Goal: Information Seeking & Learning: Check status

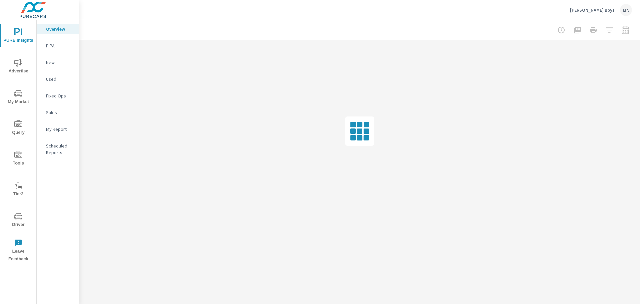
click at [15, 66] on icon "nav menu" at bounding box center [18, 63] width 8 height 8
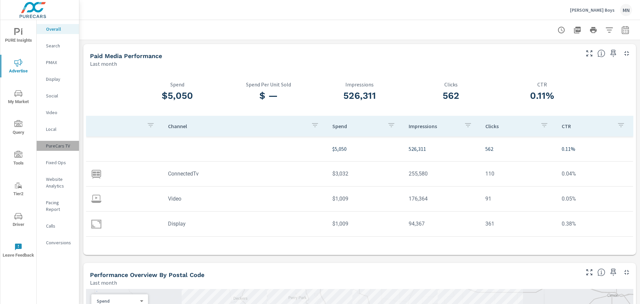
click at [54, 144] on p "PureCars TV" at bounding box center [60, 145] width 28 height 7
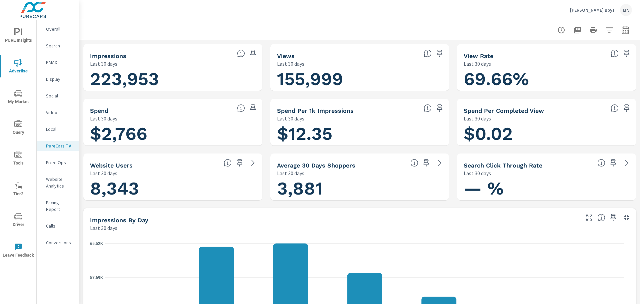
scroll to position [0, 0]
click at [623, 28] on icon "button" at bounding box center [624, 30] width 7 height 8
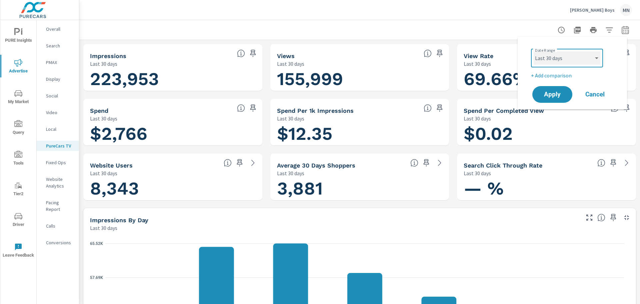
click at [589, 58] on select "Custom Yesterday Last week Last 7 days Last 14 days Last 30 days Last 45 days L…" at bounding box center [566, 57] width 67 height 13
click at [533, 51] on select "Custom Yesterday Last week Last 7 days Last 14 days Last 30 days Last 45 days L…" at bounding box center [566, 57] width 67 height 13
select select "Last month"
click at [544, 91] on span "Apply" at bounding box center [551, 94] width 27 height 6
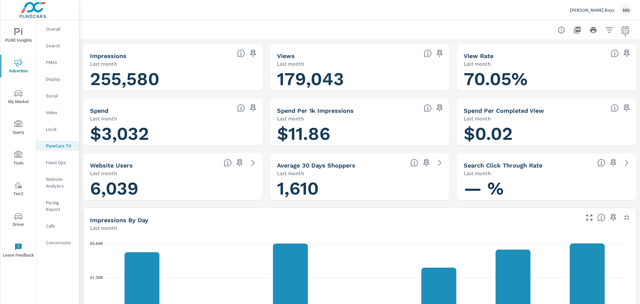
scroll to position [0, 0]
click at [574, 30] on icon "button" at bounding box center [577, 30] width 7 height 7
click at [622, 218] on icon "button" at bounding box center [626, 217] width 8 height 8
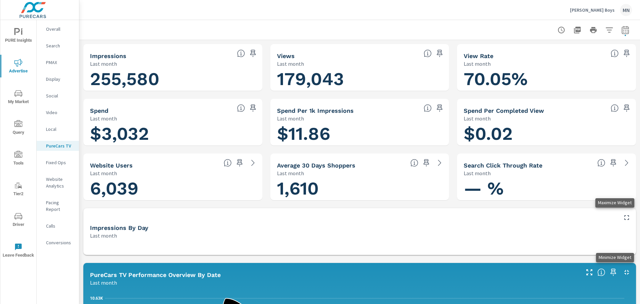
click at [622, 272] on icon "button" at bounding box center [626, 272] width 8 height 8
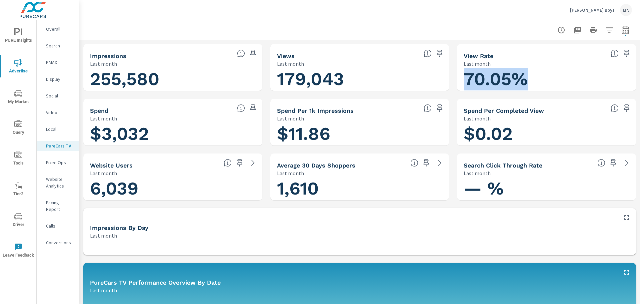
drag, startPoint x: 523, startPoint y: 79, endPoint x: 462, endPoint y: 79, distance: 61.0
click at [463, 79] on h1 "70.05%" at bounding box center [546, 79] width 166 height 23
click at [476, 81] on h1 "70.05%" at bounding box center [546, 79] width 166 height 23
drag, startPoint x: 526, startPoint y: 81, endPoint x: 461, endPoint y: 82, distance: 65.0
click at [463, 82] on h1 "70.05%" at bounding box center [546, 79] width 166 height 23
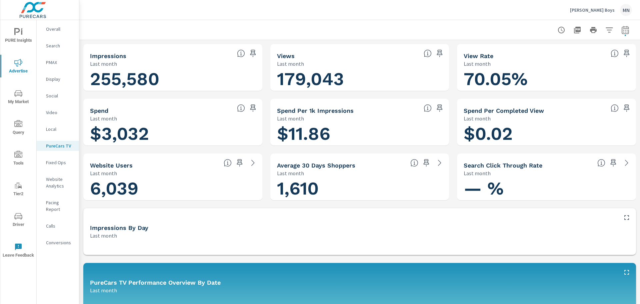
click at [197, 125] on h1 "$3,032" at bounding box center [173, 133] width 166 height 23
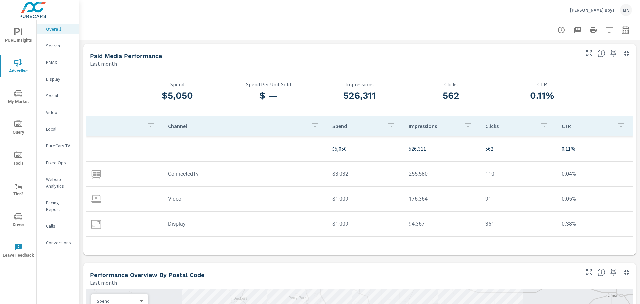
click at [49, 109] on p "Video" at bounding box center [60, 112] width 28 height 7
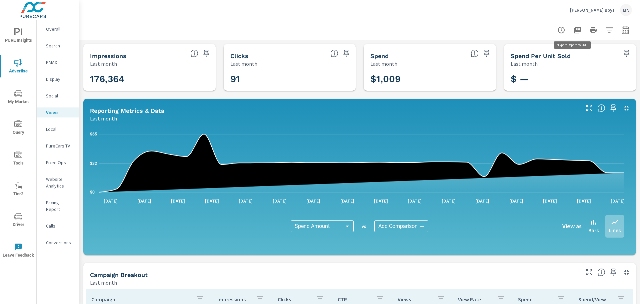
click at [573, 30] on icon "button" at bounding box center [577, 30] width 8 height 8
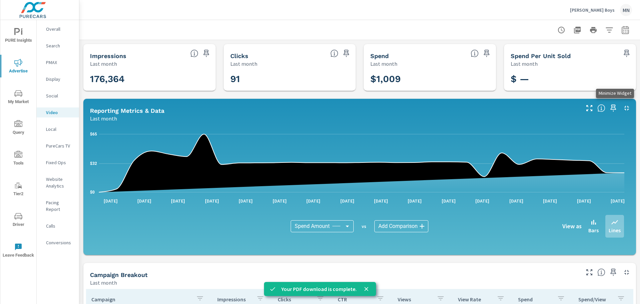
click at [622, 108] on icon "button" at bounding box center [626, 108] width 8 height 8
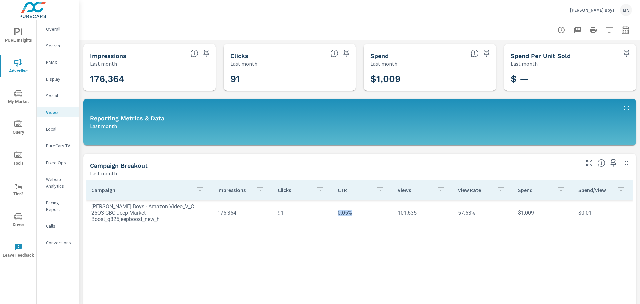
drag, startPoint x: 350, startPoint y: 215, endPoint x: 330, endPoint y: 214, distance: 19.7
click at [332, 214] on td "0.05%" at bounding box center [362, 212] width 60 height 17
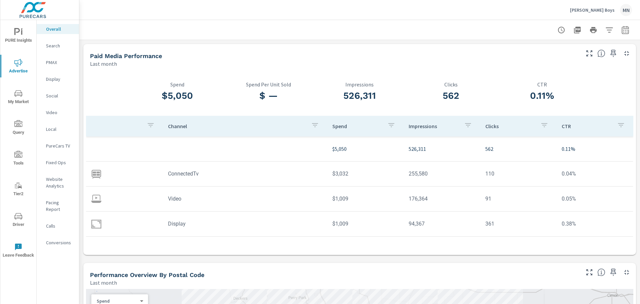
click at [54, 96] on p "Social" at bounding box center [60, 95] width 28 height 7
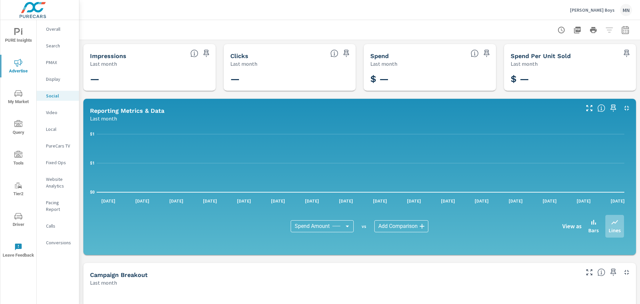
click at [56, 79] on p "Display" at bounding box center [60, 79] width 28 height 7
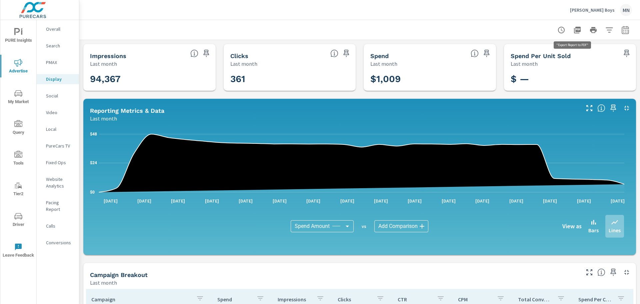
click at [574, 28] on icon "button" at bounding box center [577, 30] width 7 height 7
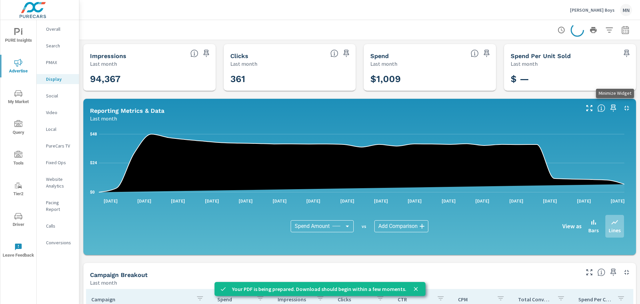
click at [622, 107] on icon "button" at bounding box center [626, 108] width 8 height 8
